Goal: Task Accomplishment & Management: Manage account settings

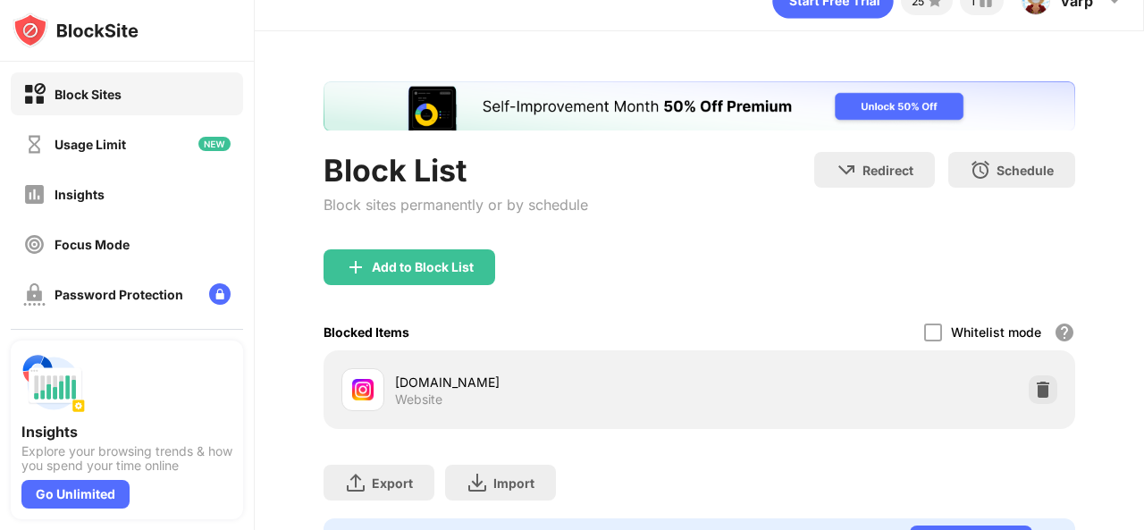
scroll to position [36, 0]
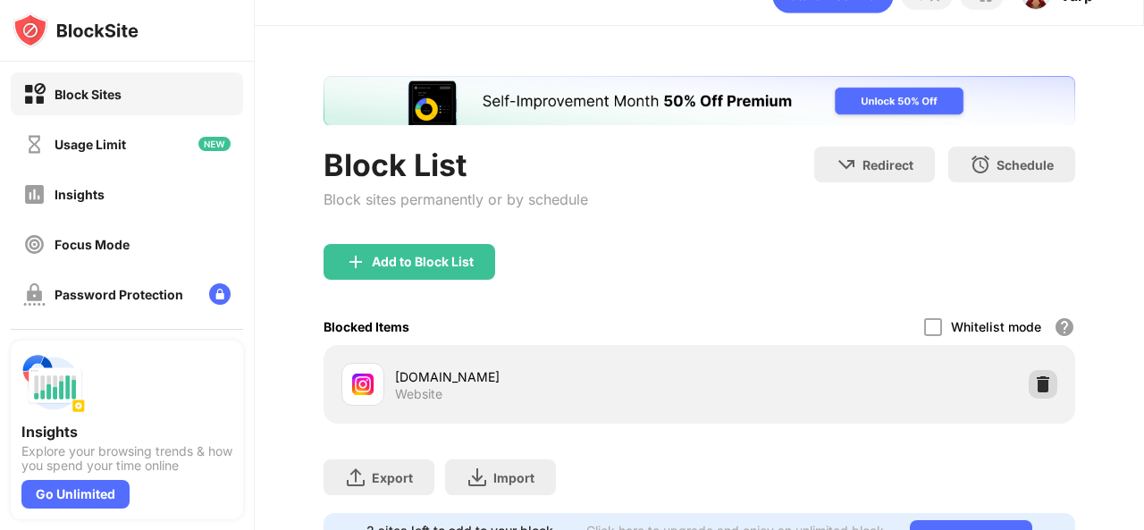
click at [1034, 384] on img at bounding box center [1043, 384] width 18 height 18
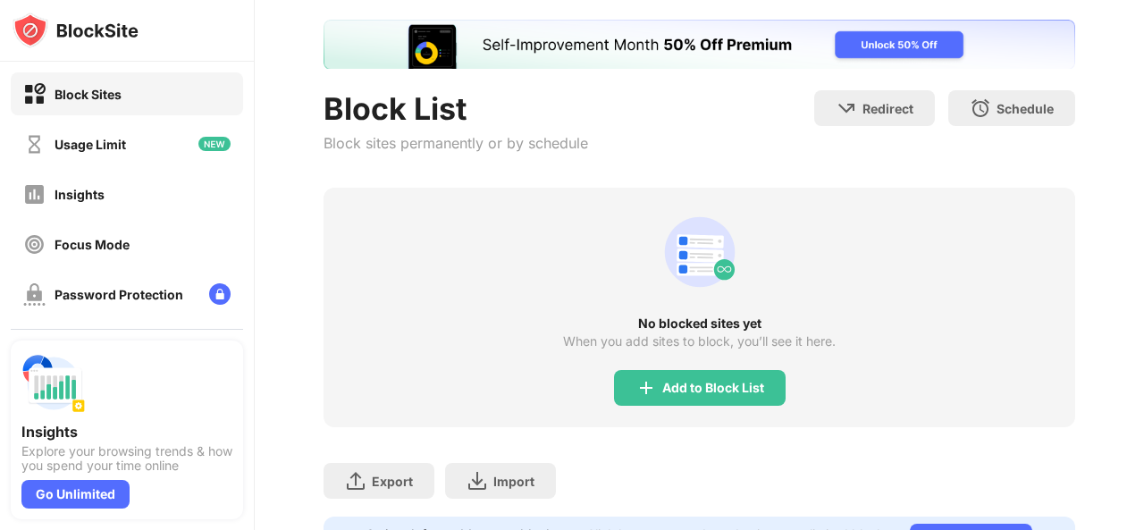
scroll to position [95, 0]
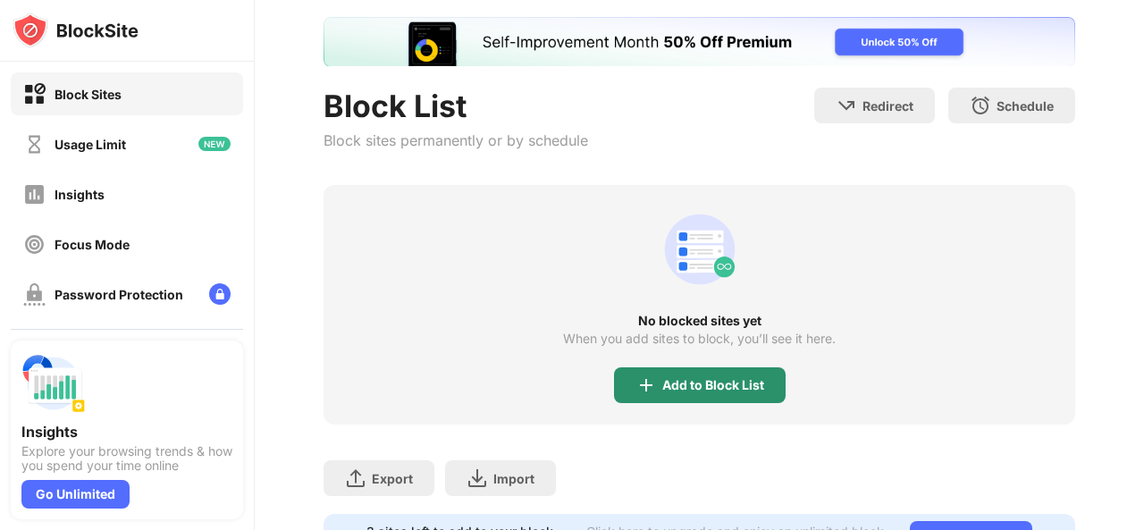
click at [686, 384] on div "Add to Block List" at bounding box center [713, 385] width 102 height 14
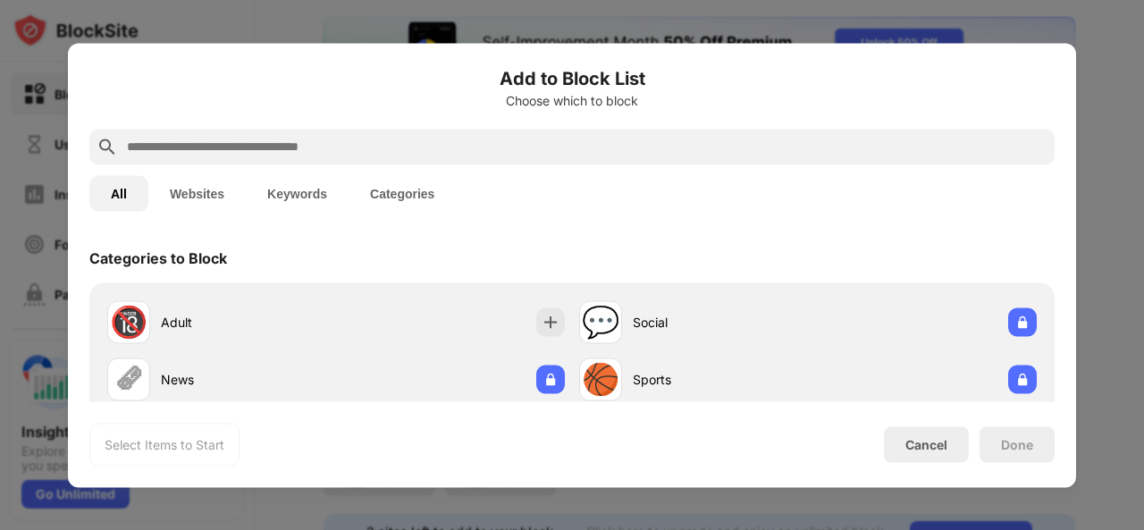
click at [468, 156] on input "text" at bounding box center [586, 146] width 922 height 21
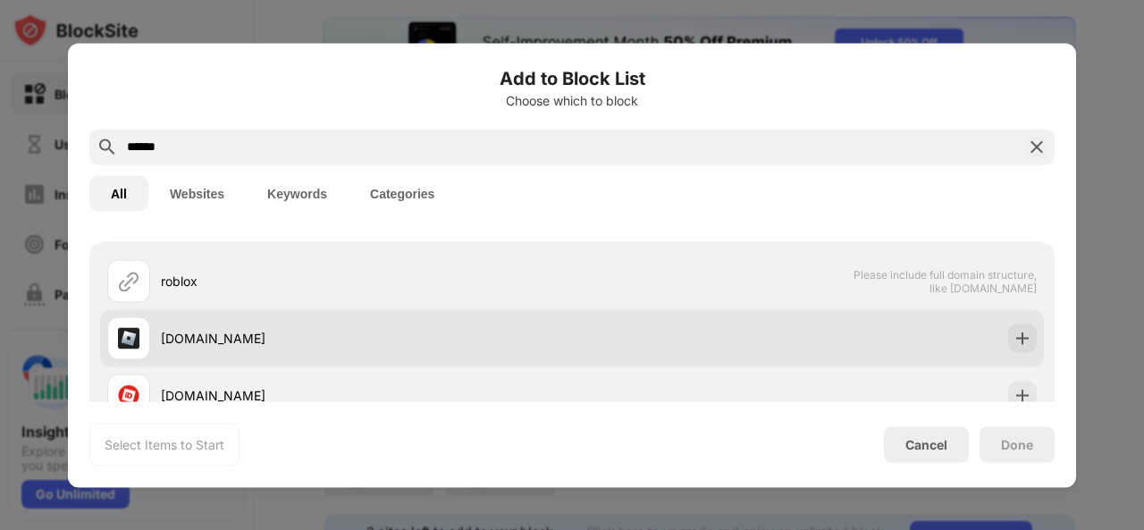
scroll to position [59, 0]
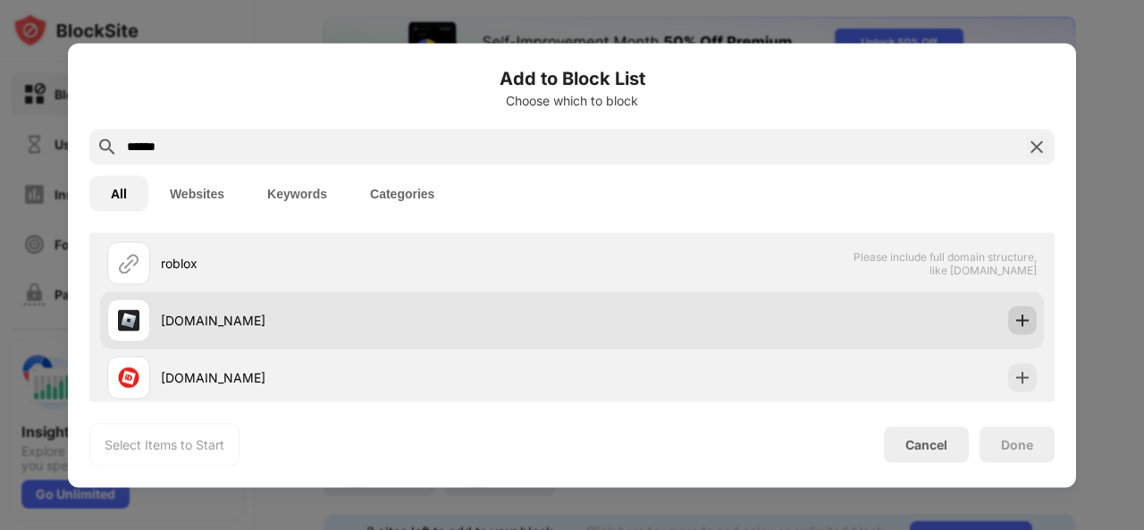
type input "******"
click at [1013, 323] on img at bounding box center [1022, 320] width 18 height 18
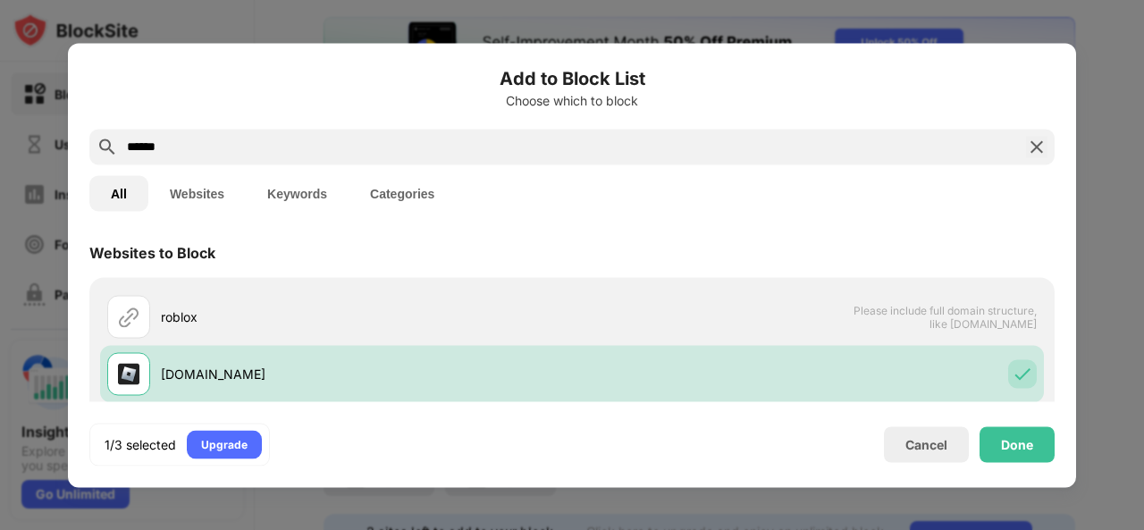
scroll to position [0, 0]
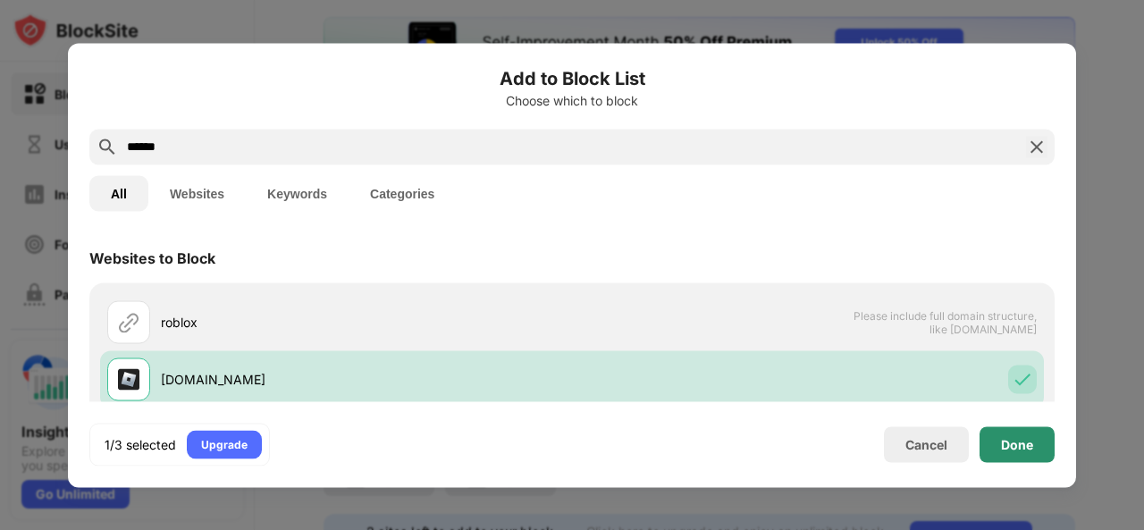
click at [1028, 457] on div "Done" at bounding box center [1016, 444] width 75 height 36
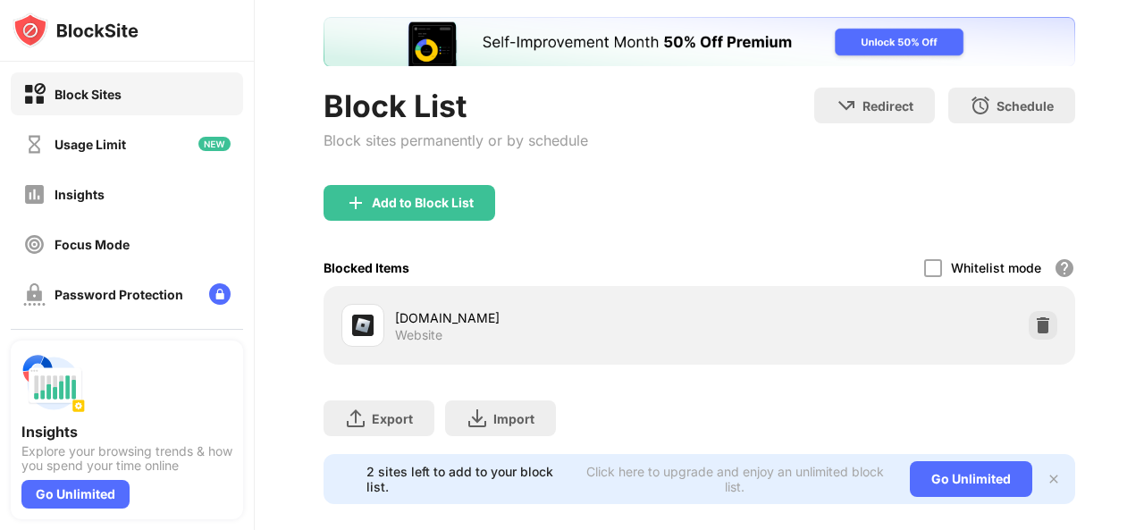
scroll to position [130, 0]
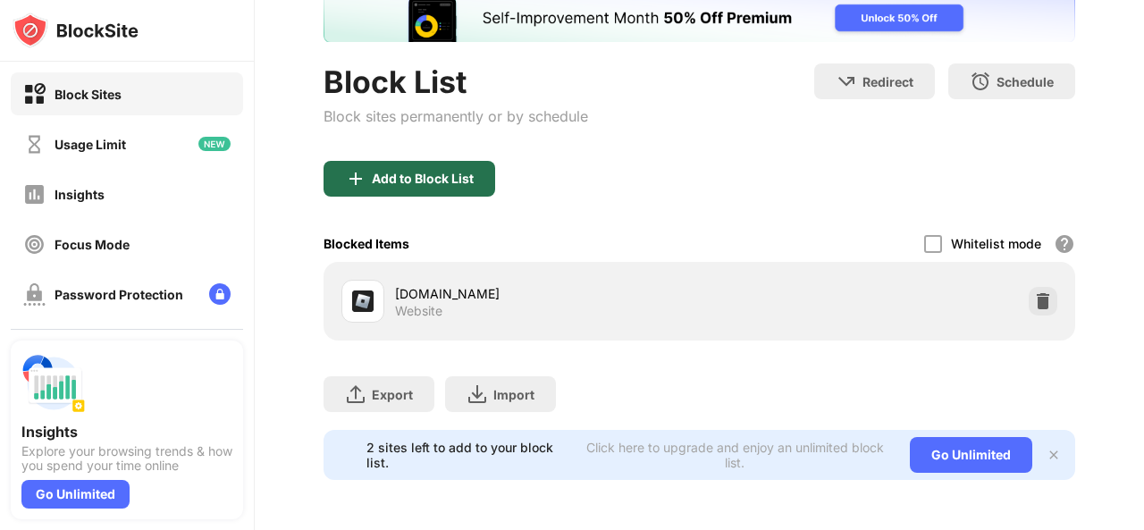
click at [453, 172] on div "Add to Block List" at bounding box center [423, 179] width 102 height 14
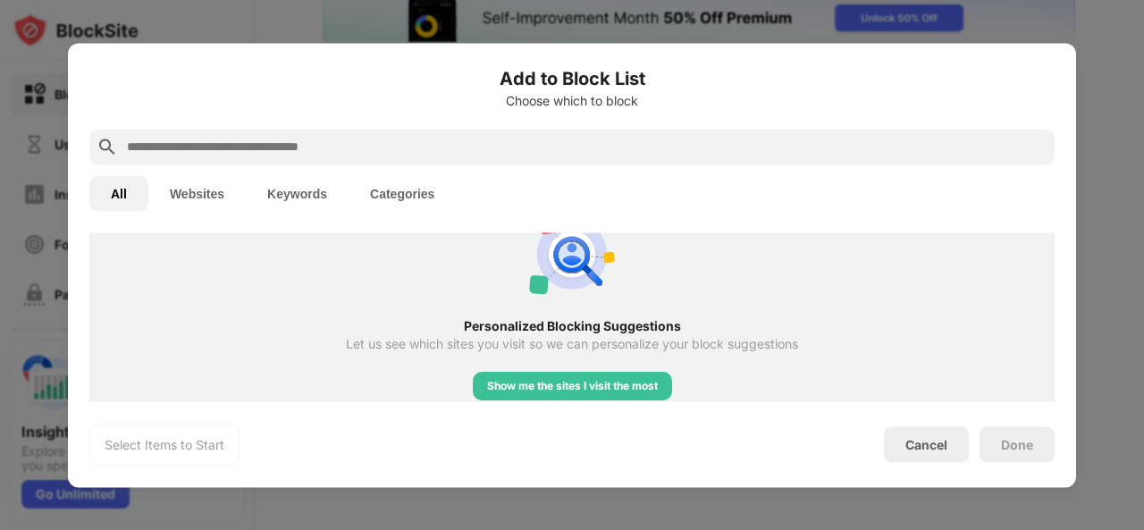
scroll to position [978, 0]
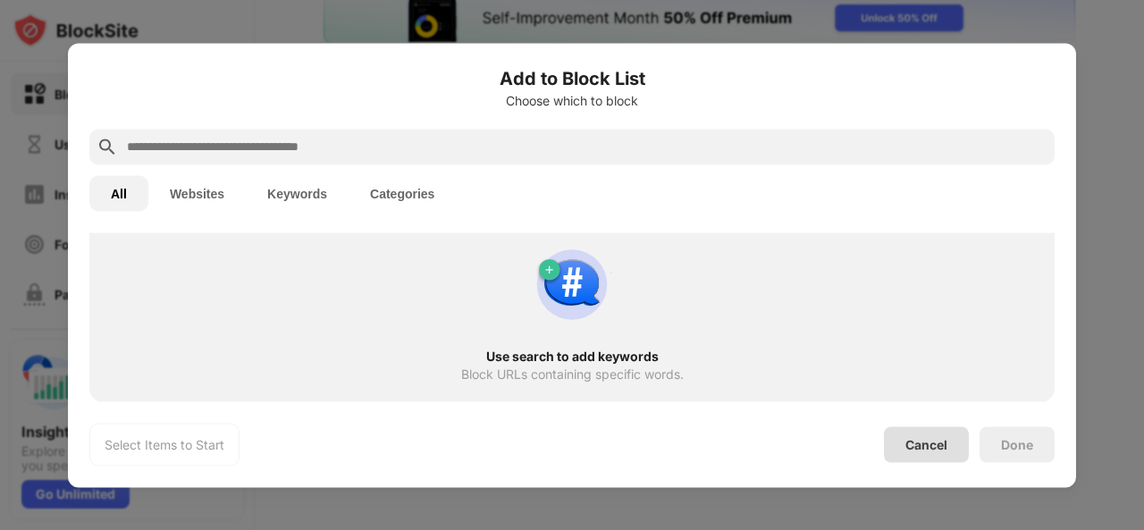
click at [938, 453] on div "Cancel" at bounding box center [926, 444] width 85 height 36
